Goal: Navigation & Orientation: Find specific page/section

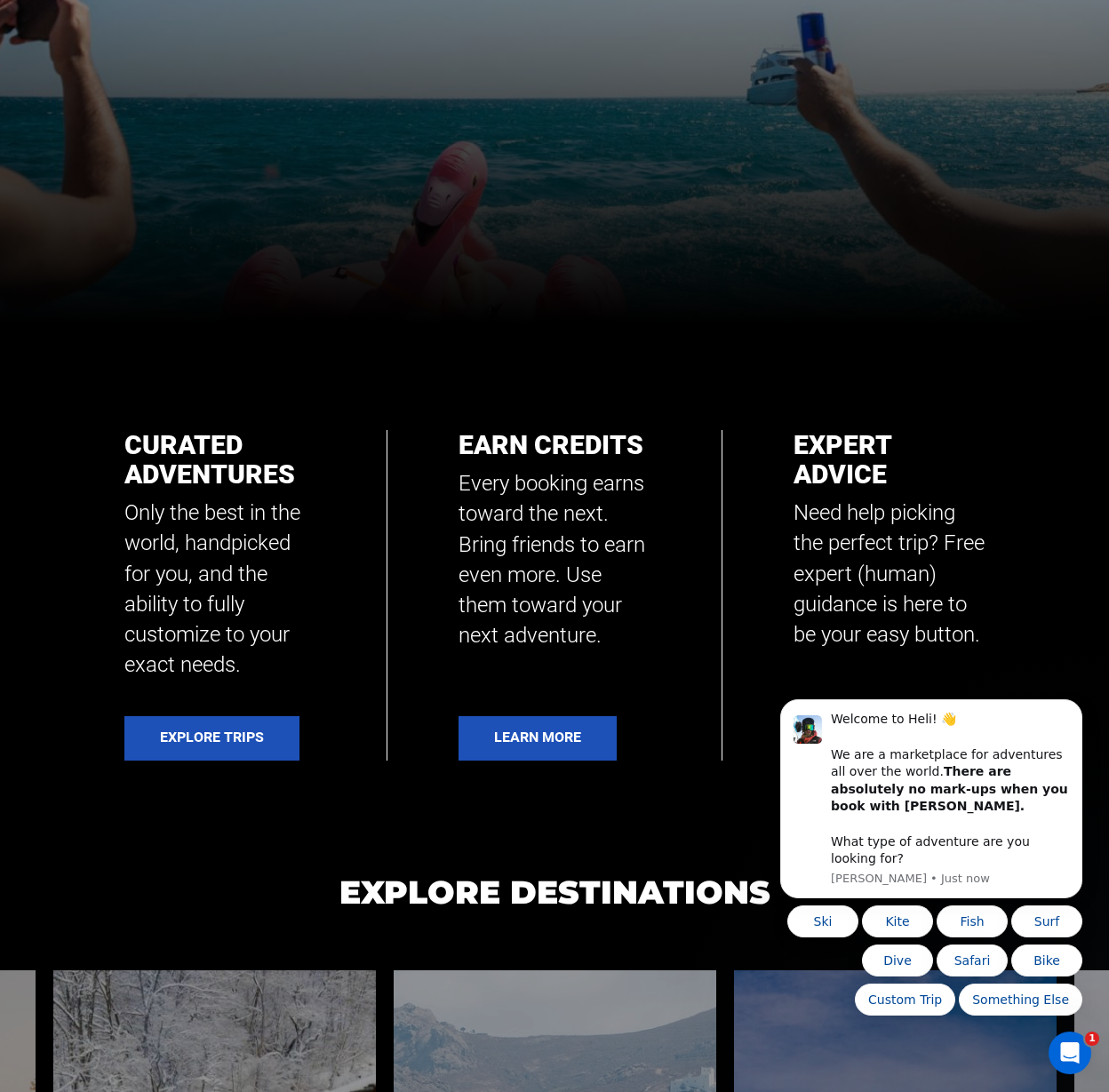
scroll to position [780, 0]
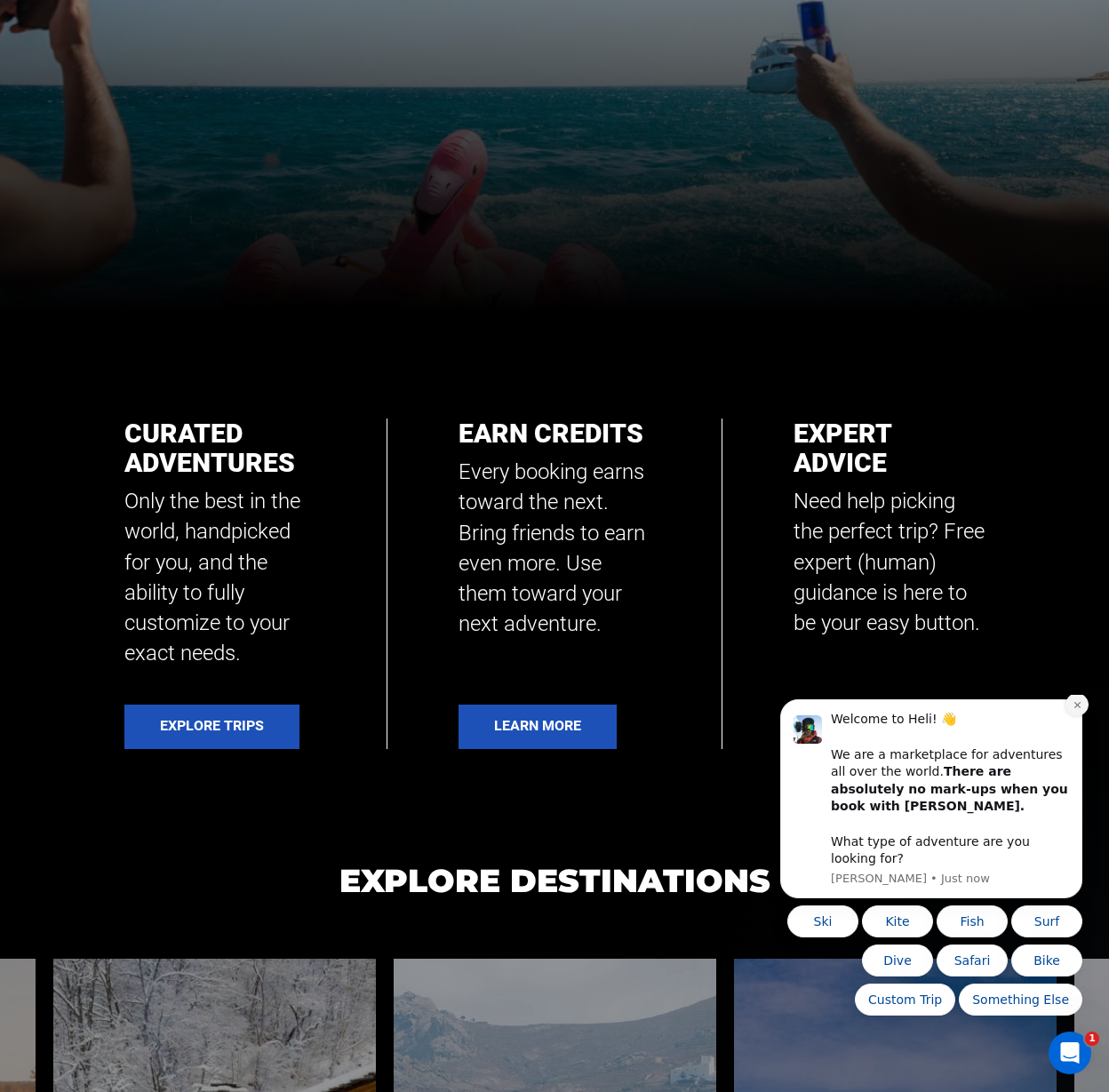
click at [1080, 710] on icon "Dismiss notification" at bounding box center [1078, 705] width 10 height 10
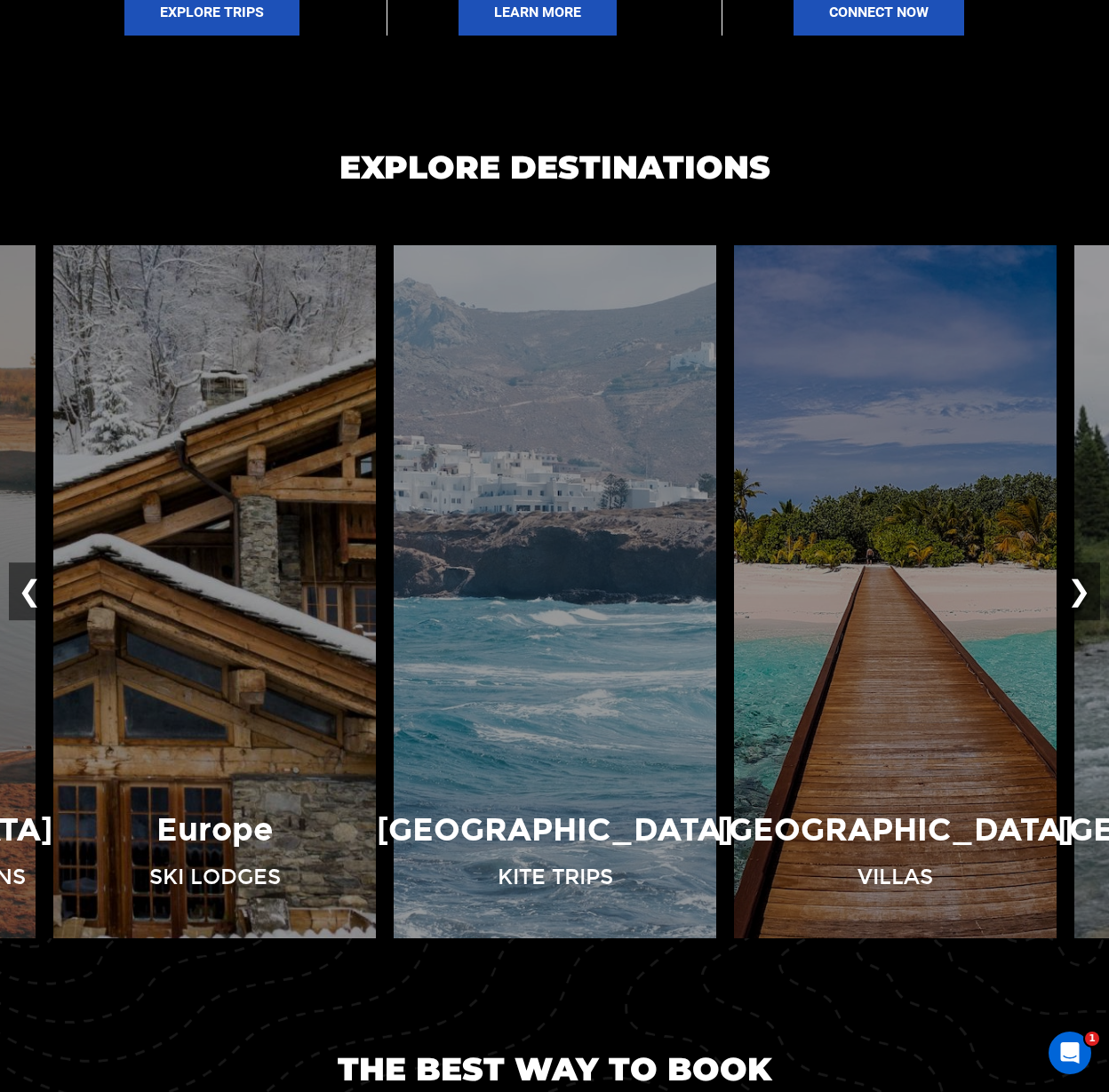
scroll to position [1495, 0]
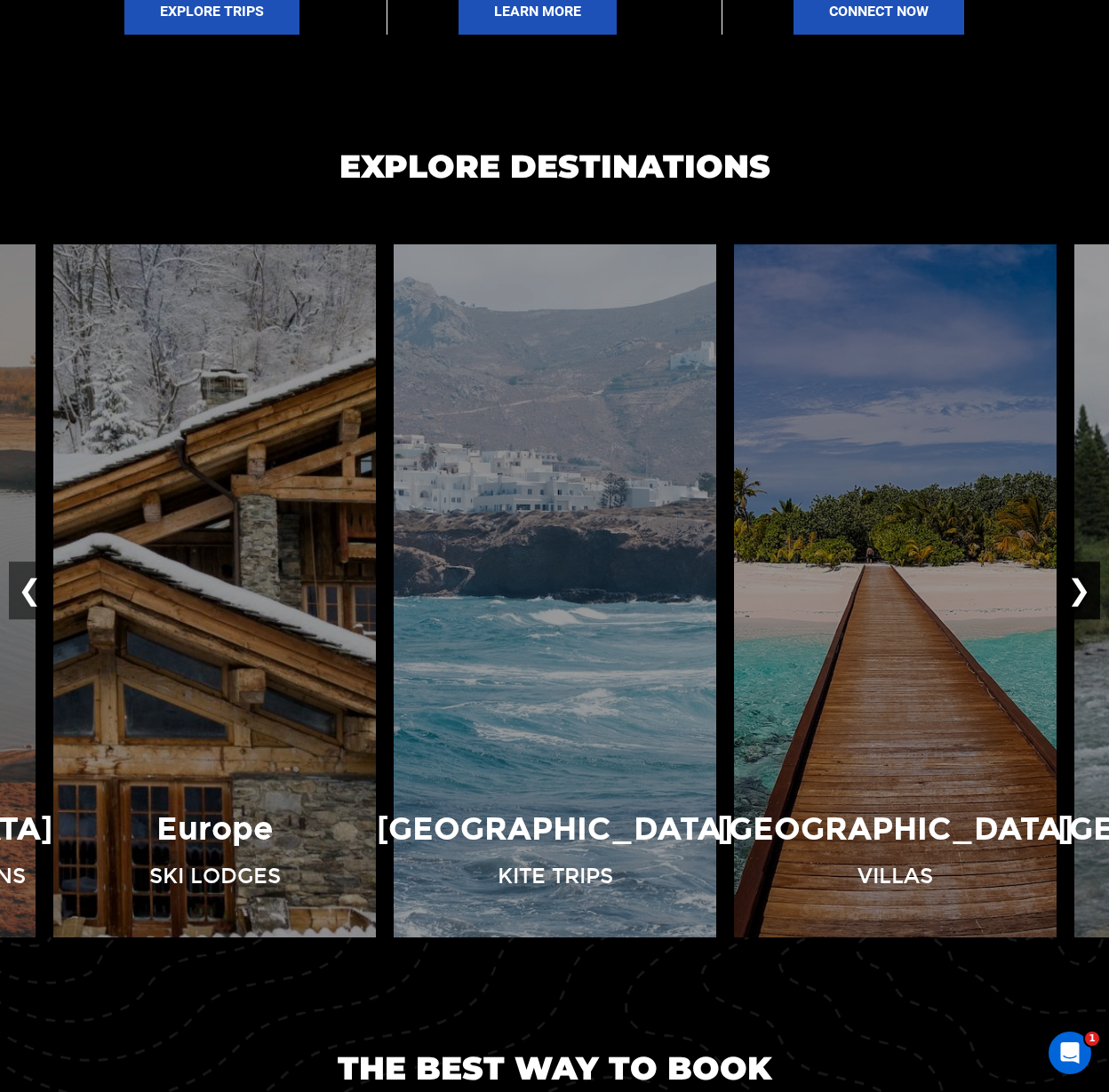
click at [1090, 599] on button "❯" at bounding box center [1079, 591] width 42 height 59
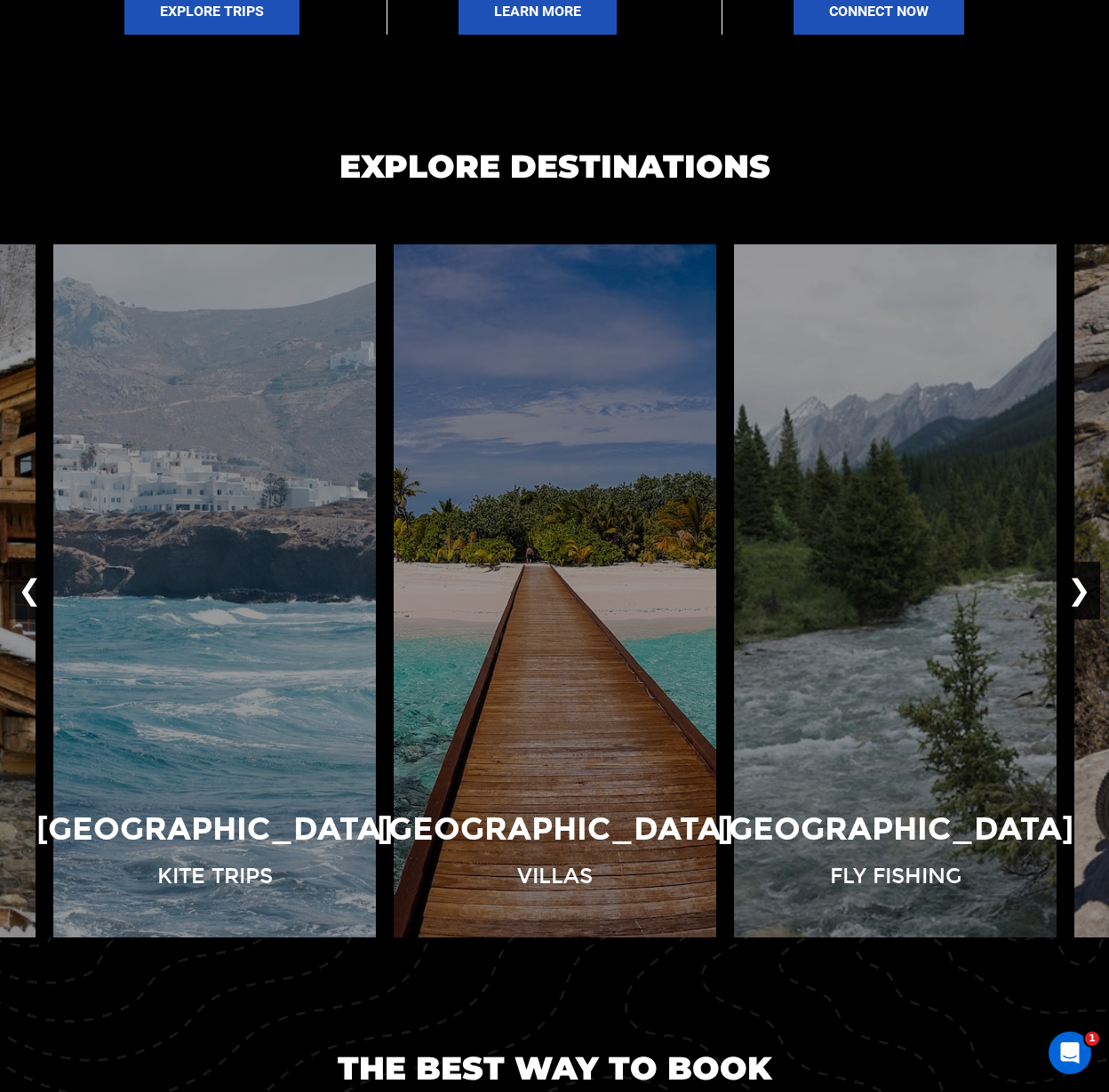
click at [1087, 589] on button "❯" at bounding box center [1079, 591] width 42 height 59
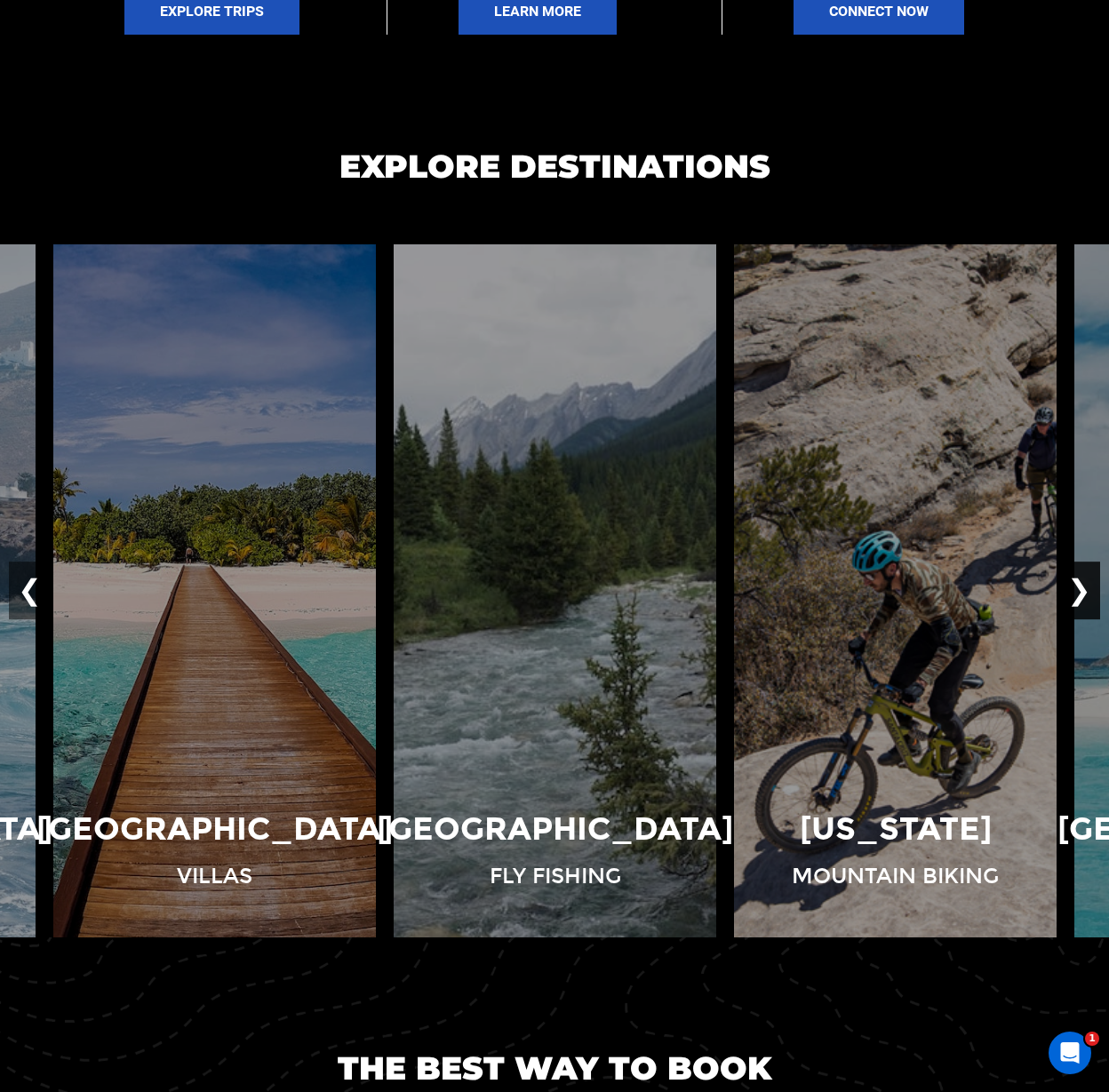
click at [1087, 589] on button "❯" at bounding box center [1079, 591] width 42 height 59
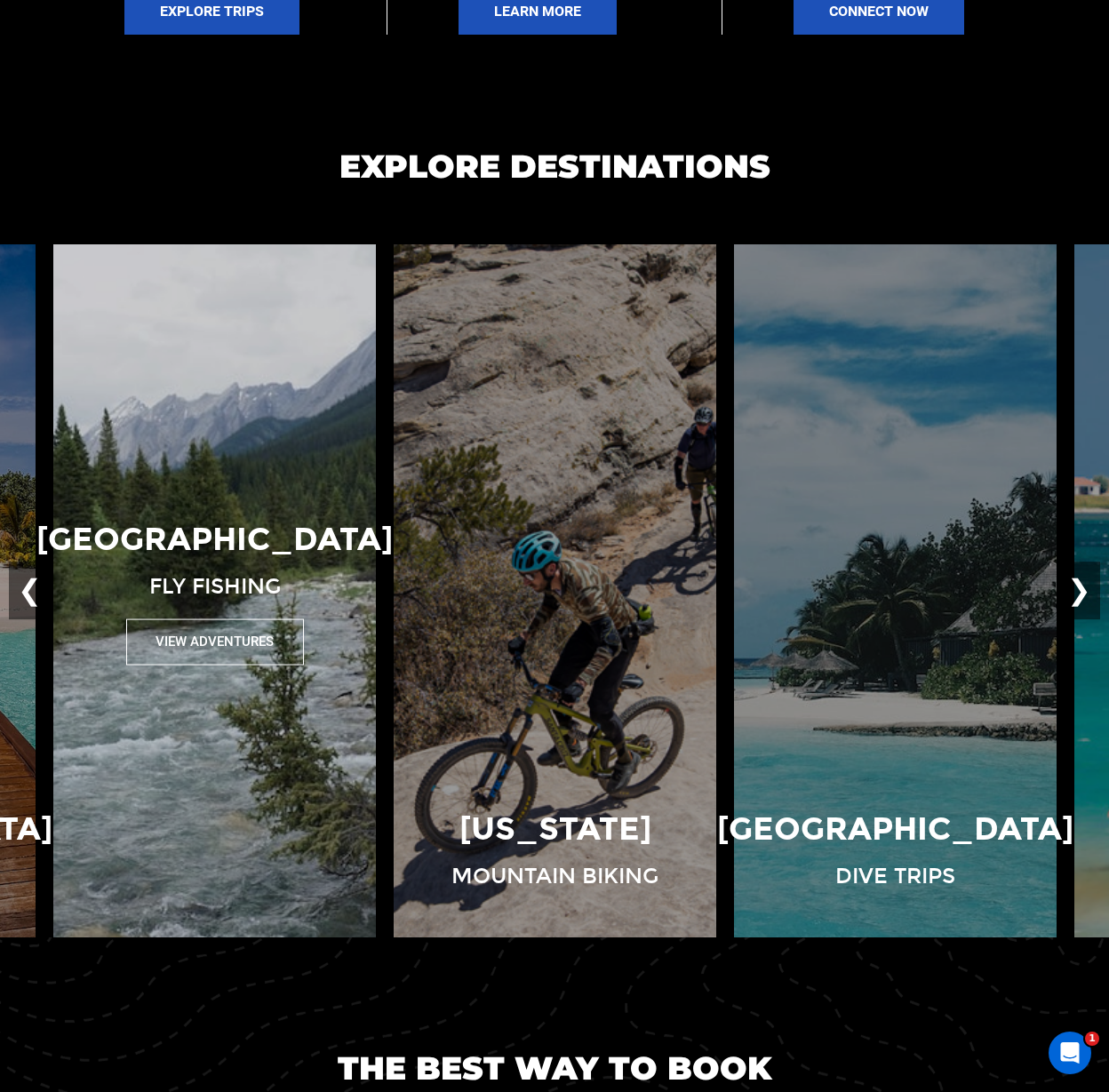
click at [270, 551] on p "[GEOGRAPHIC_DATA]" at bounding box center [215, 539] width 357 height 45
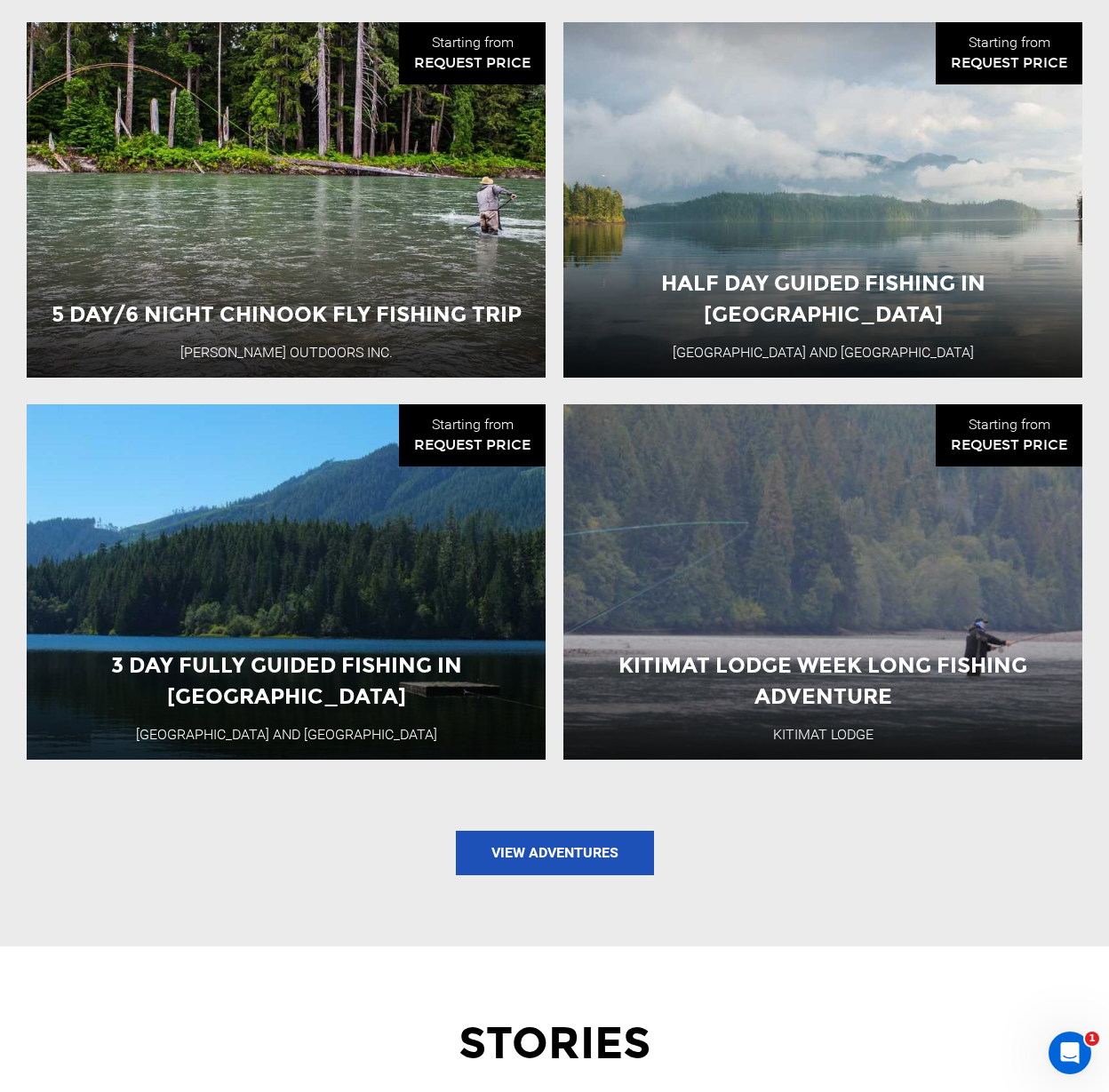
scroll to position [2027, 0]
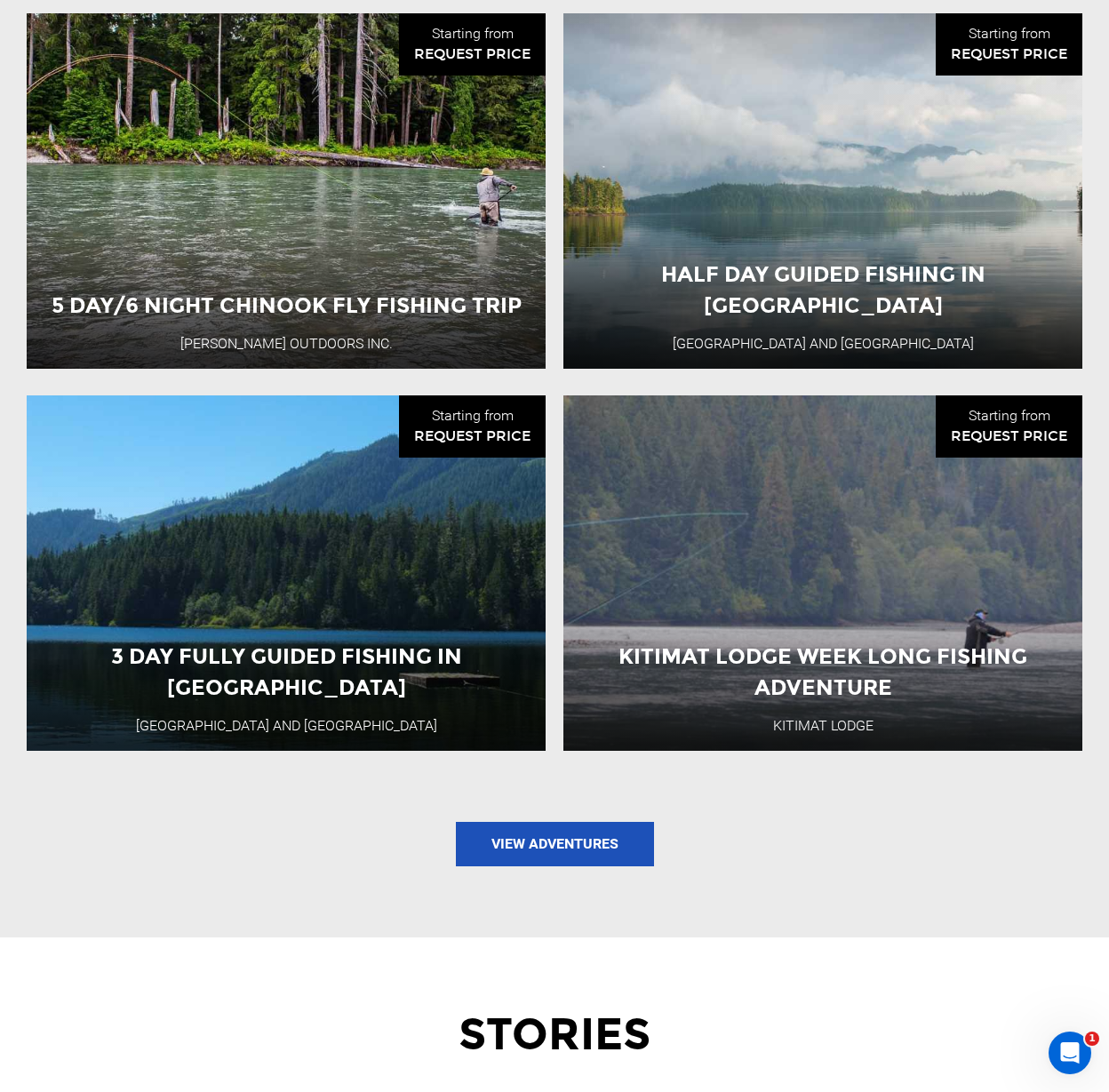
click at [553, 486] on li "3 Day Fully Guided Fishing in Kagoagh Kagoagh Resort and Fishing Lodge Starting…" at bounding box center [286, 573] width 537 height 356
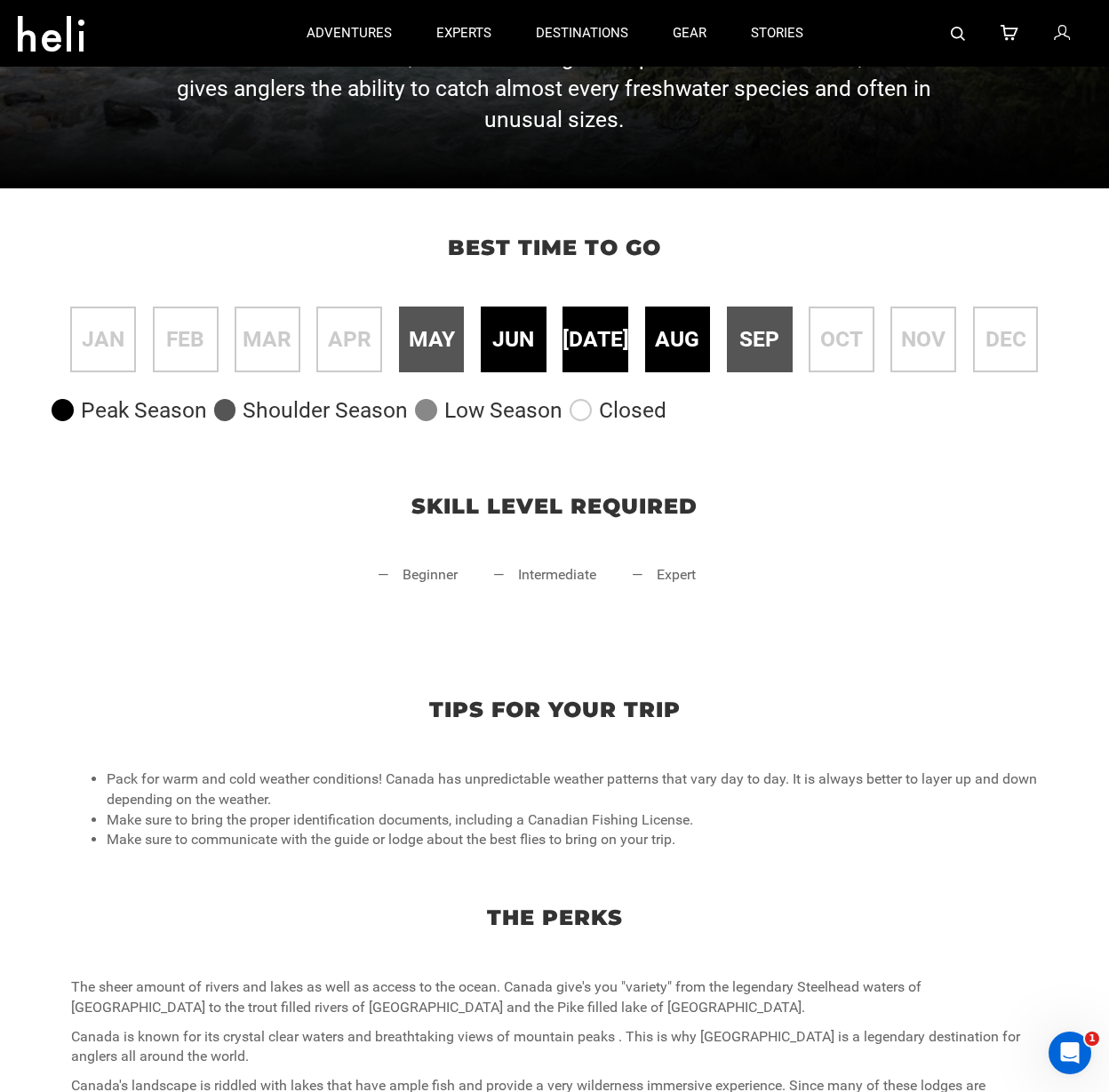
scroll to position [359, 0]
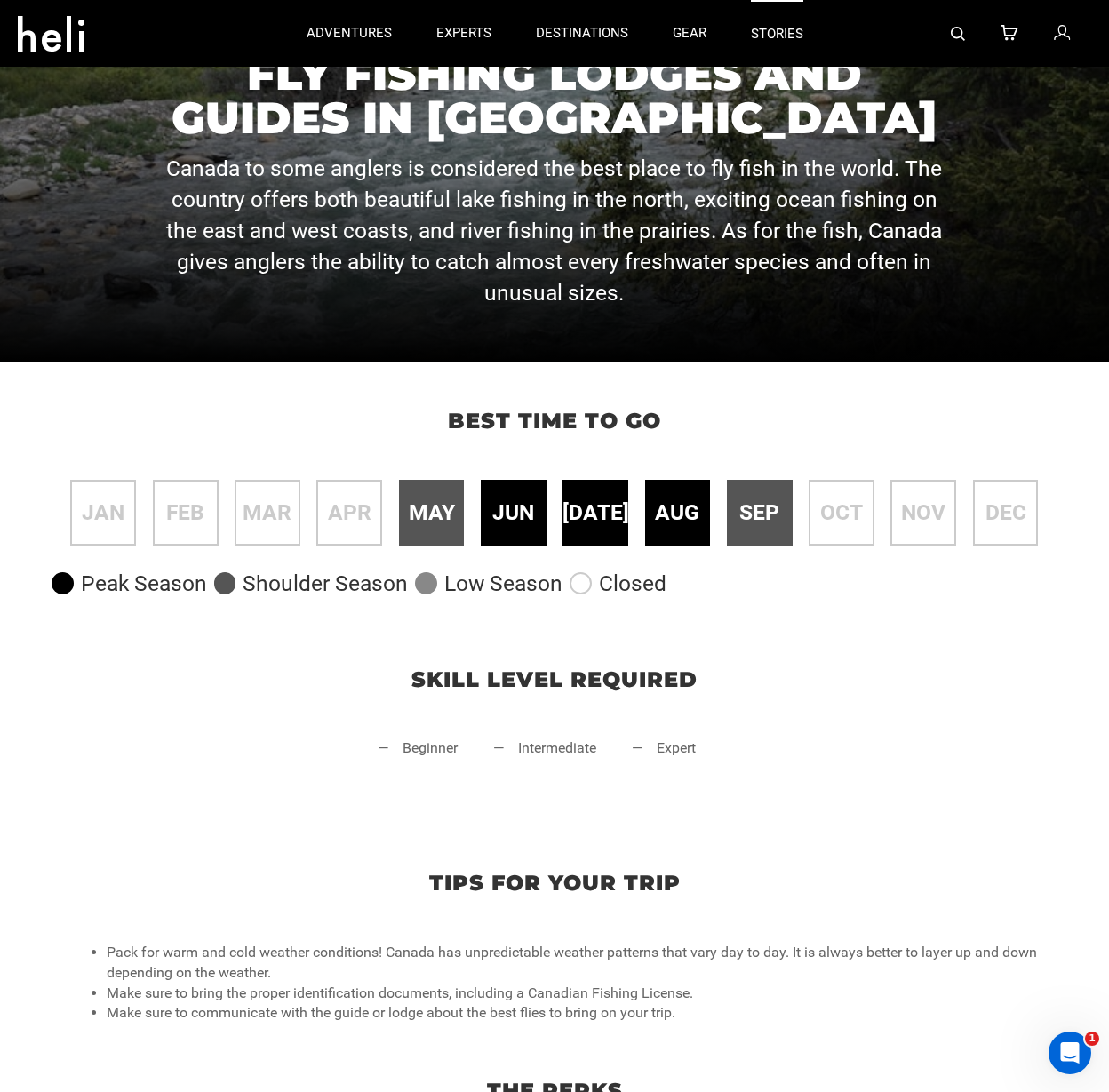
click at [777, 36] on link "stories" at bounding box center [777, 33] width 53 height 67
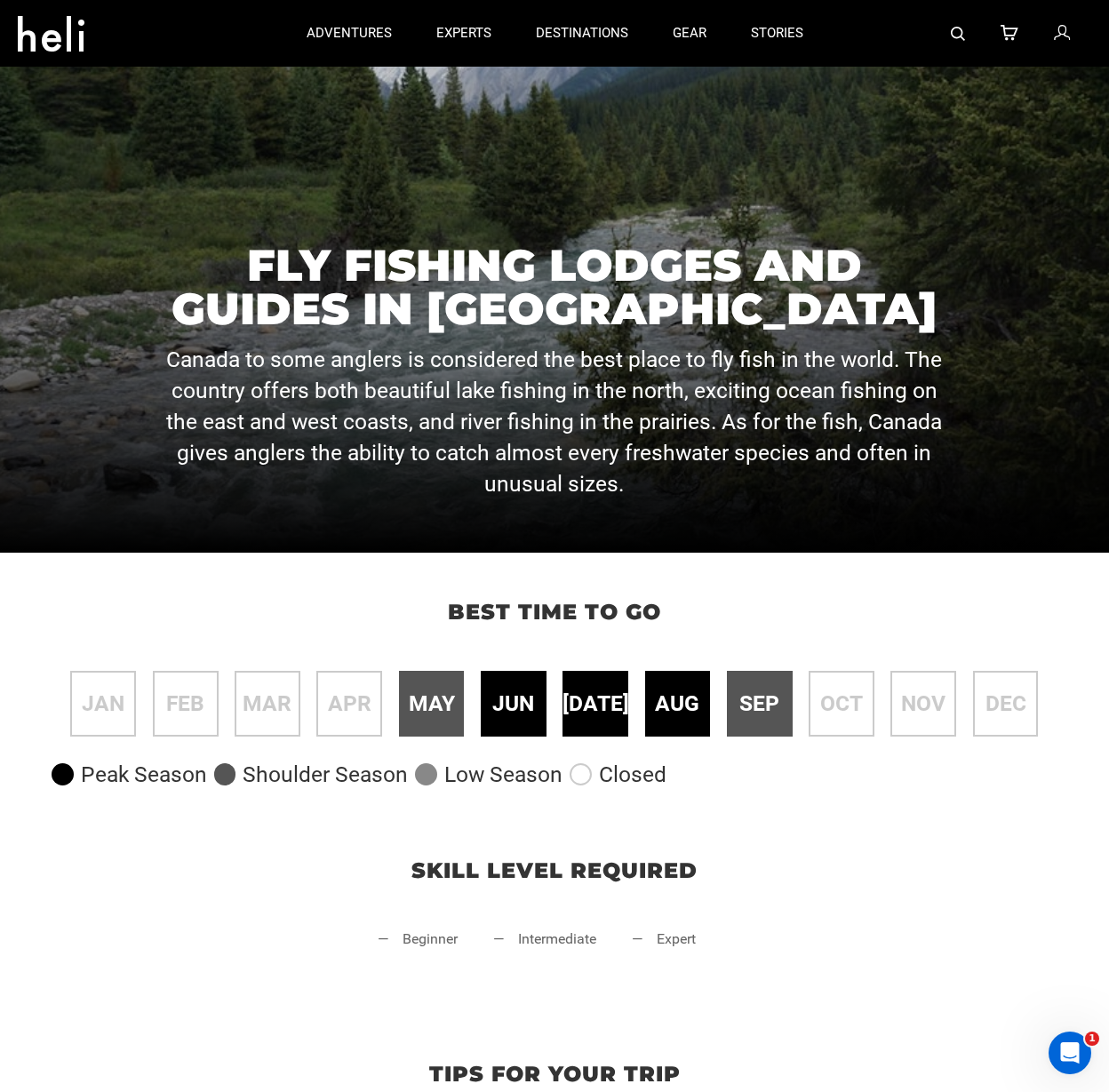
scroll to position [0, 0]
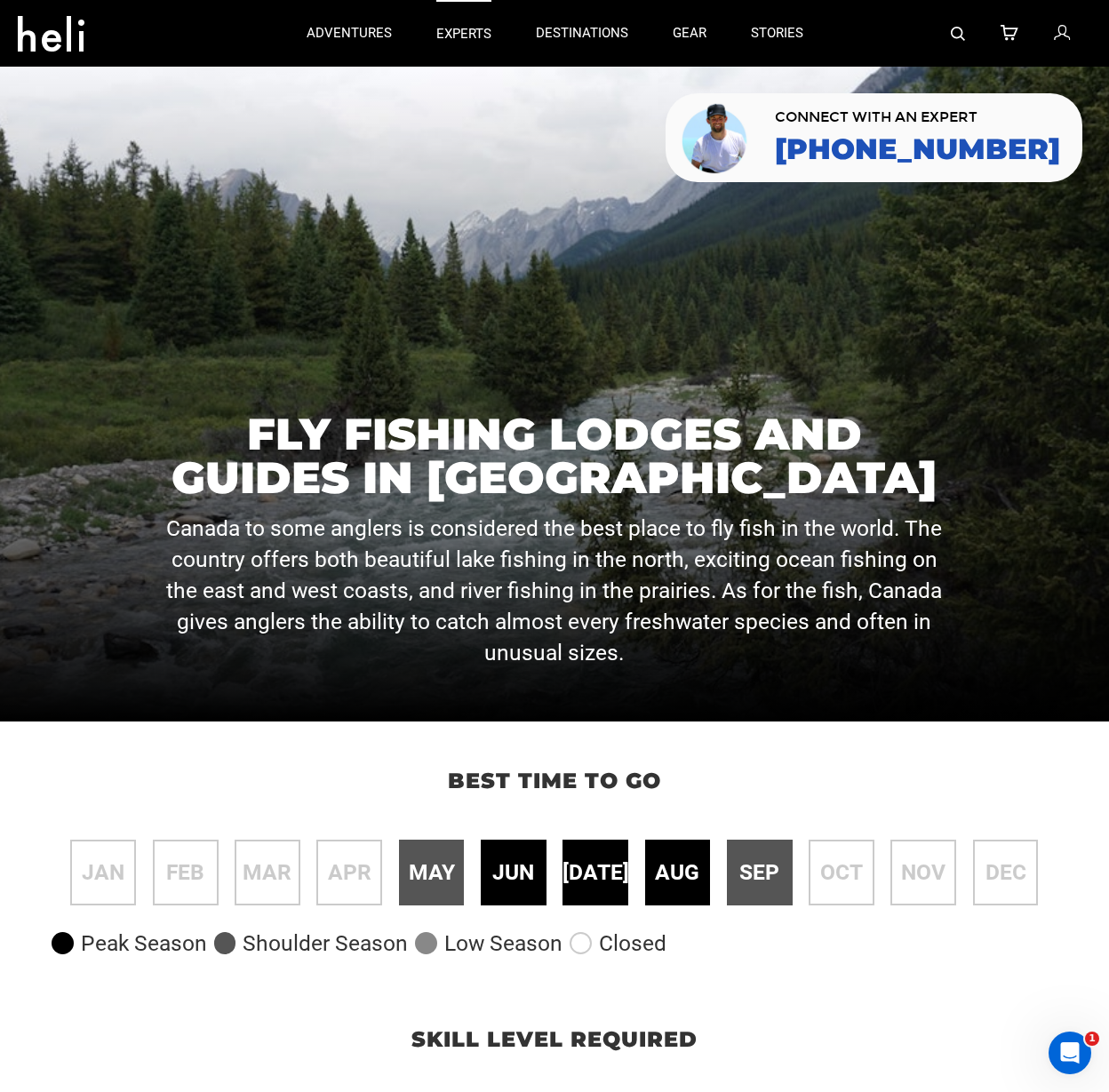
click at [443, 29] on p "experts" at bounding box center [463, 33] width 55 height 19
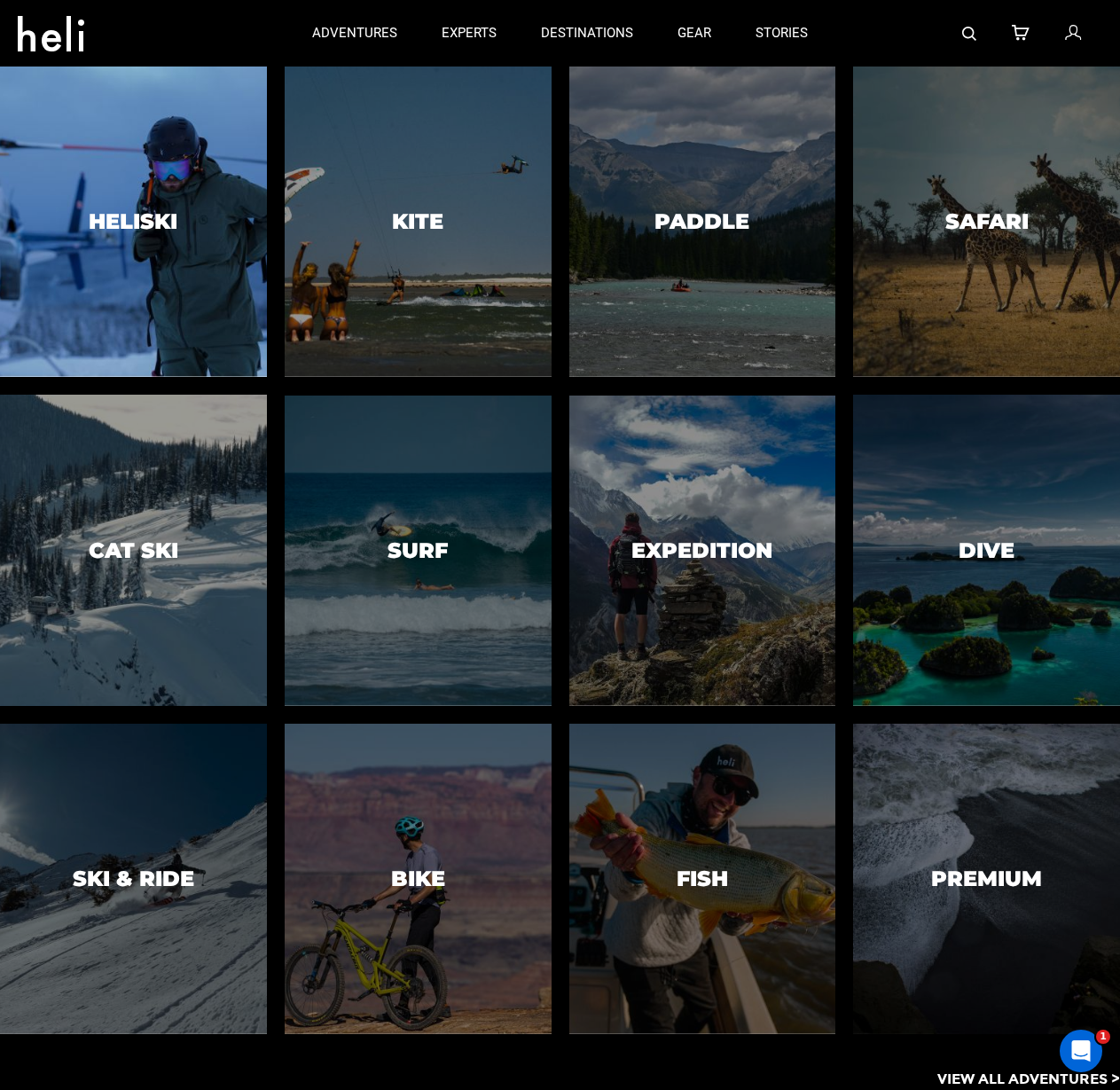
click at [177, 210] on h3 "Heliski" at bounding box center [133, 222] width 89 height 23
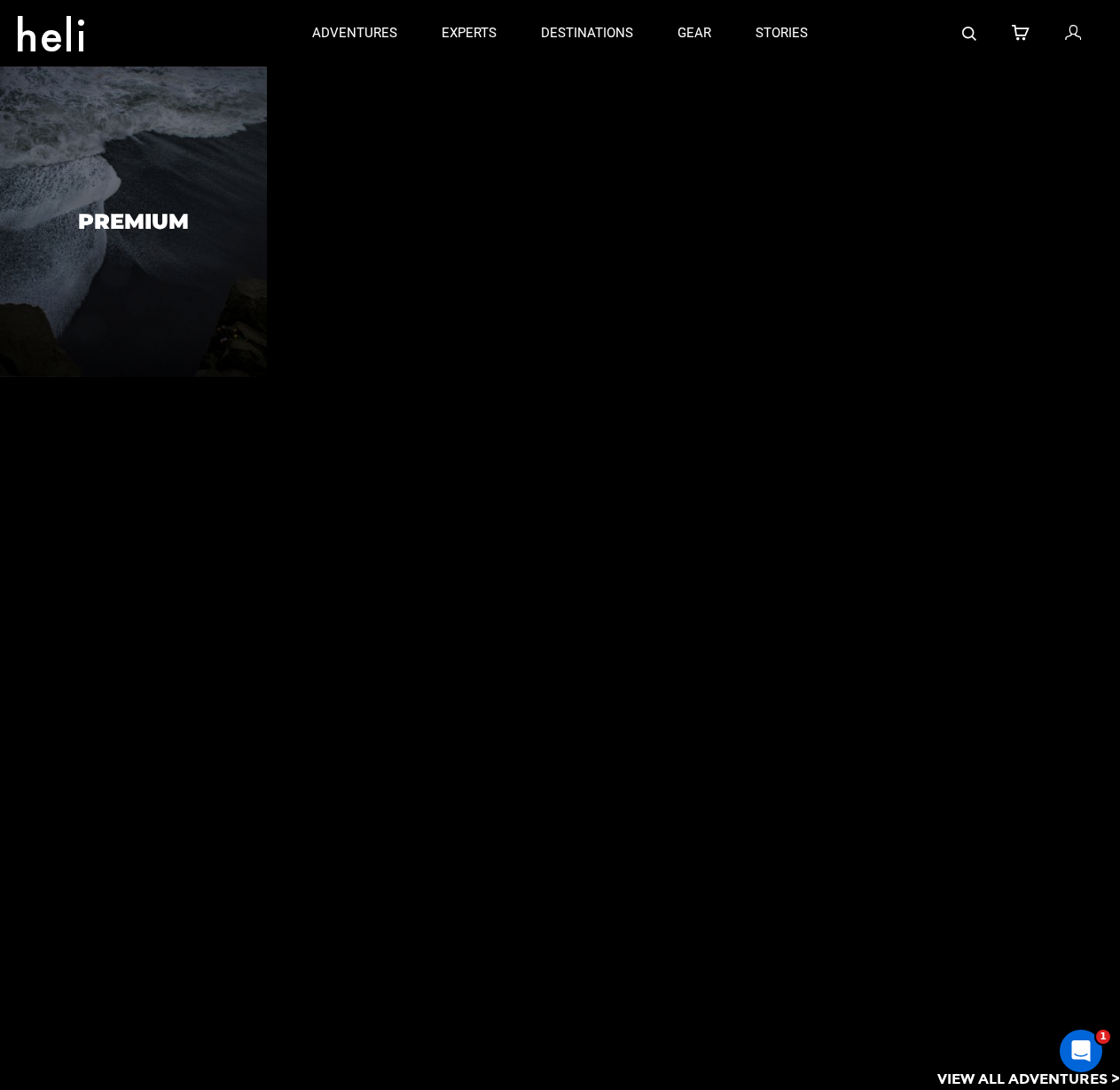
click at [177, 210] on h3 "Premium" at bounding box center [133, 222] width 110 height 23
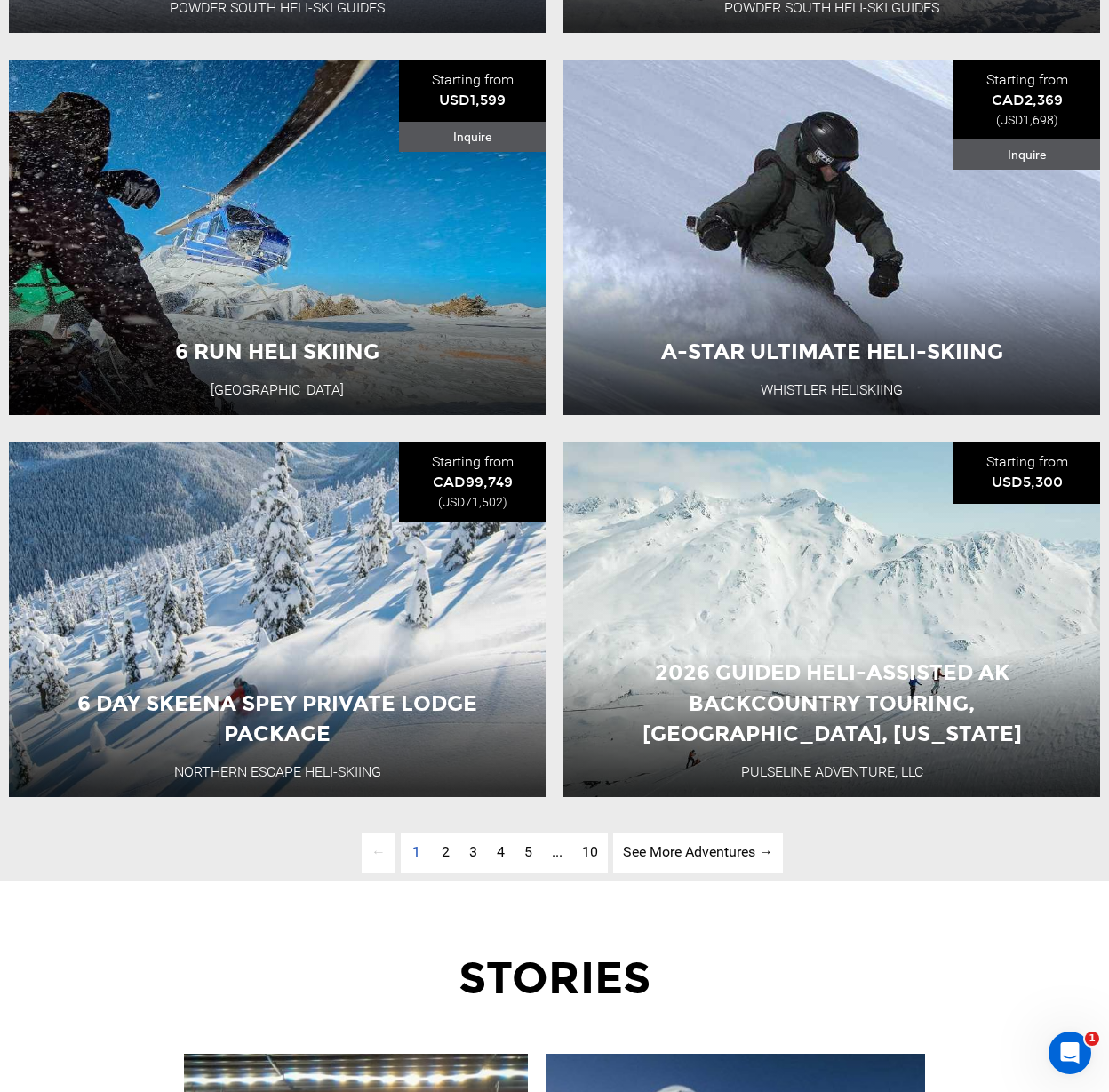
scroll to position [4238, 0]
